Goal: Transaction & Acquisition: Purchase product/service

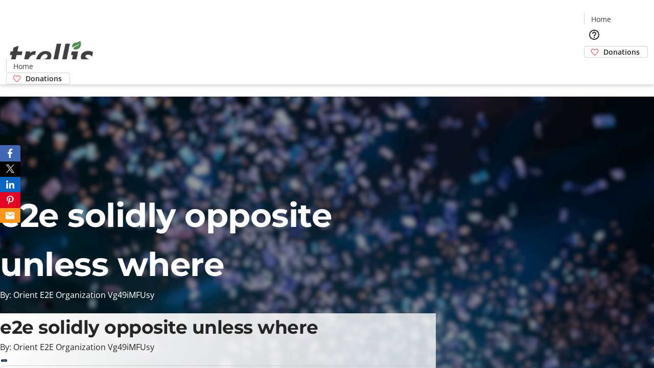
click at [603, 46] on span "Donations" at bounding box center [621, 51] width 36 height 11
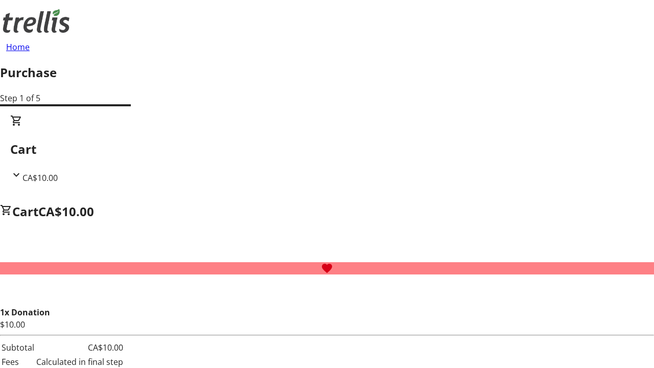
select select "CA"
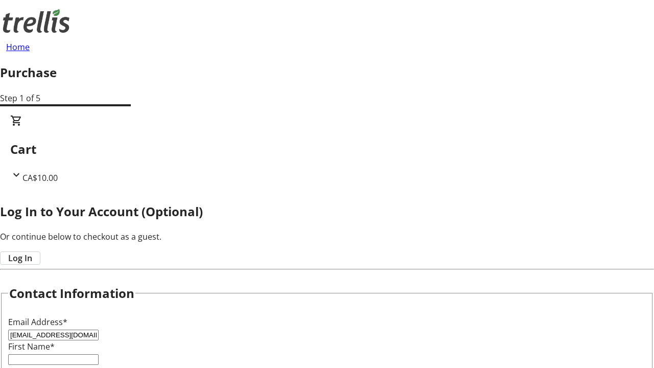
type input "[EMAIL_ADDRESS][DOMAIN_NAME]"
type input "Royal"
type input "[PERSON_NAME]"
type input "[STREET_ADDRESS][PERSON_NAME]"
type input "Kelowna"
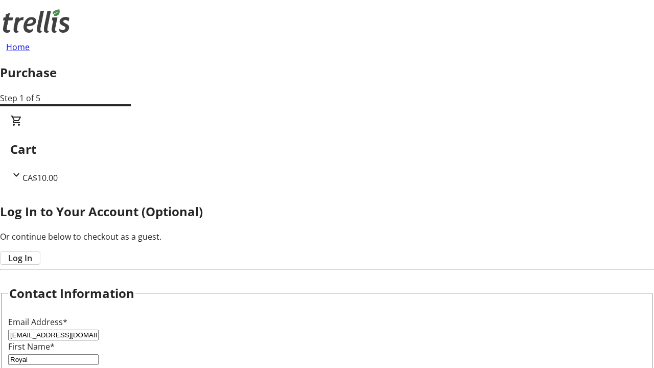
select select "BC"
type input "Kelowna"
type input "V1Y 0C2"
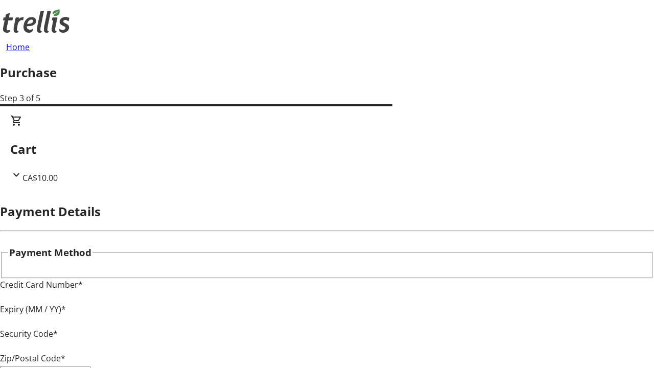
type input "V1Y 0C2"
